Goal: Task Accomplishment & Management: Use online tool/utility

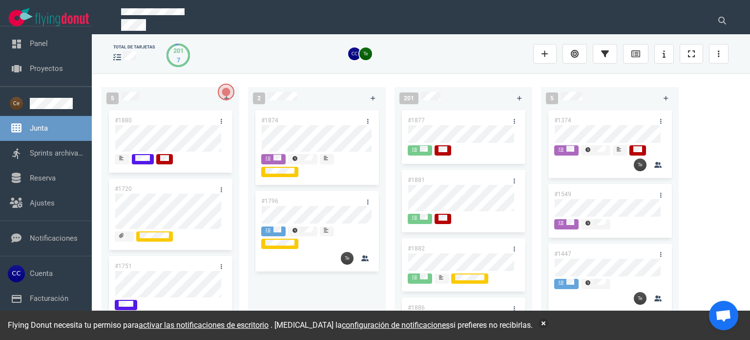
scroll to position [147, 0]
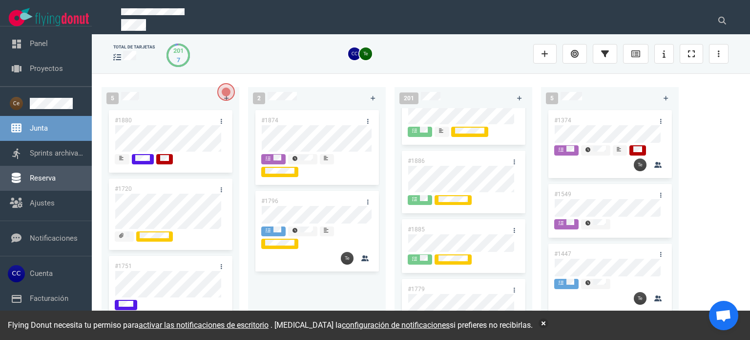
click at [51, 176] on link "Reserva" at bounding box center [43, 177] width 26 height 9
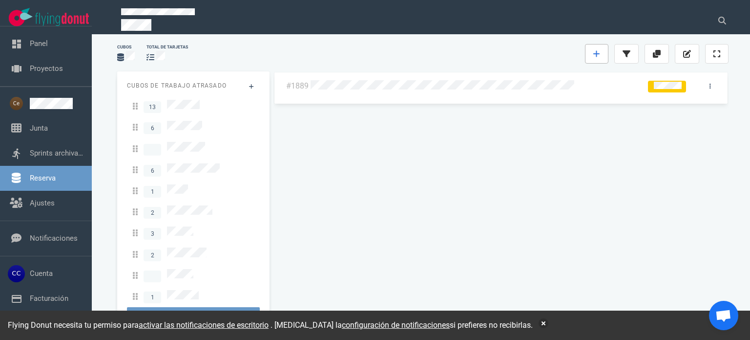
click at [600, 55] on icon at bounding box center [597, 54] width 7 height 8
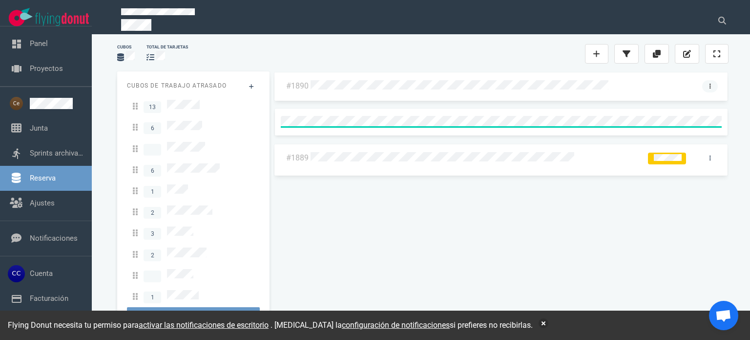
click at [711, 81] on link at bounding box center [711, 86] width 16 height 12
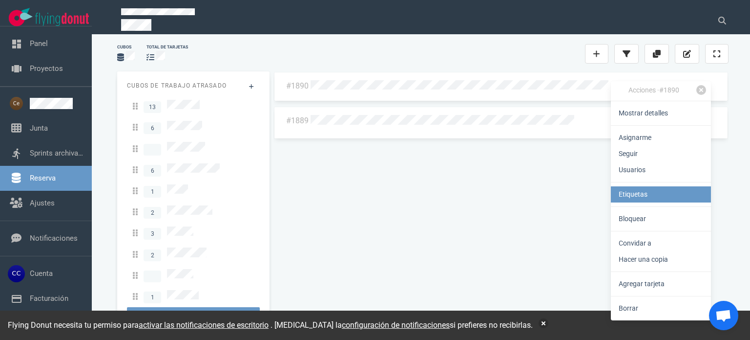
click at [645, 193] on font "Etiquetas" at bounding box center [633, 194] width 29 height 8
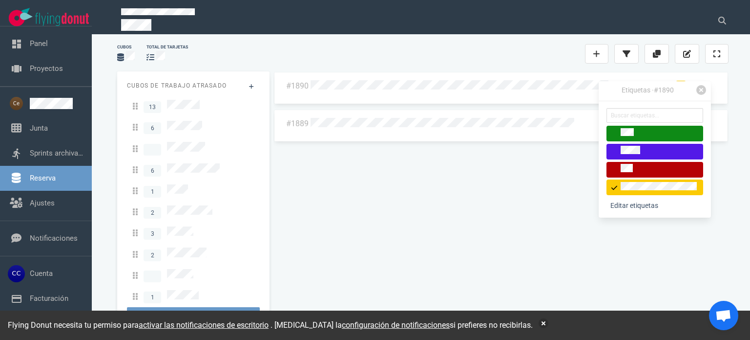
click at [519, 42] on div "Cubos total de tarjetas" at bounding box center [422, 53] width 623 height 31
